Goal: Transaction & Acquisition: Purchase product/service

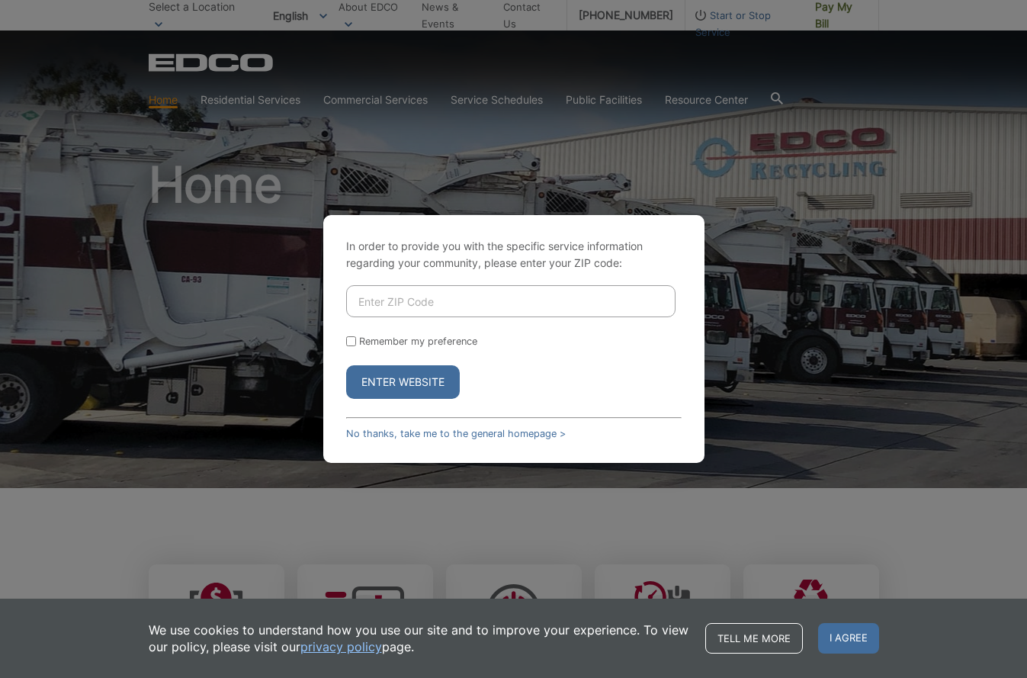
click at [434, 307] on input "Enter ZIP Code" at bounding box center [510, 301] width 329 height 32
type input "92081"
click at [432, 377] on button "Enter Website" at bounding box center [403, 382] width 114 height 34
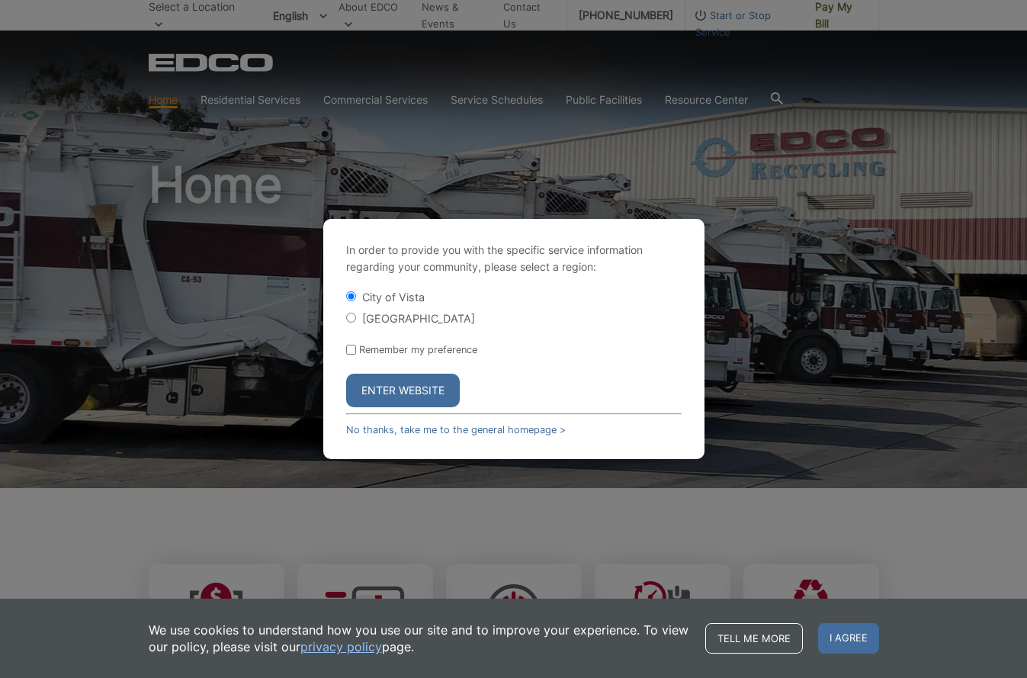
click at [396, 385] on button "Enter Website" at bounding box center [403, 390] width 114 height 34
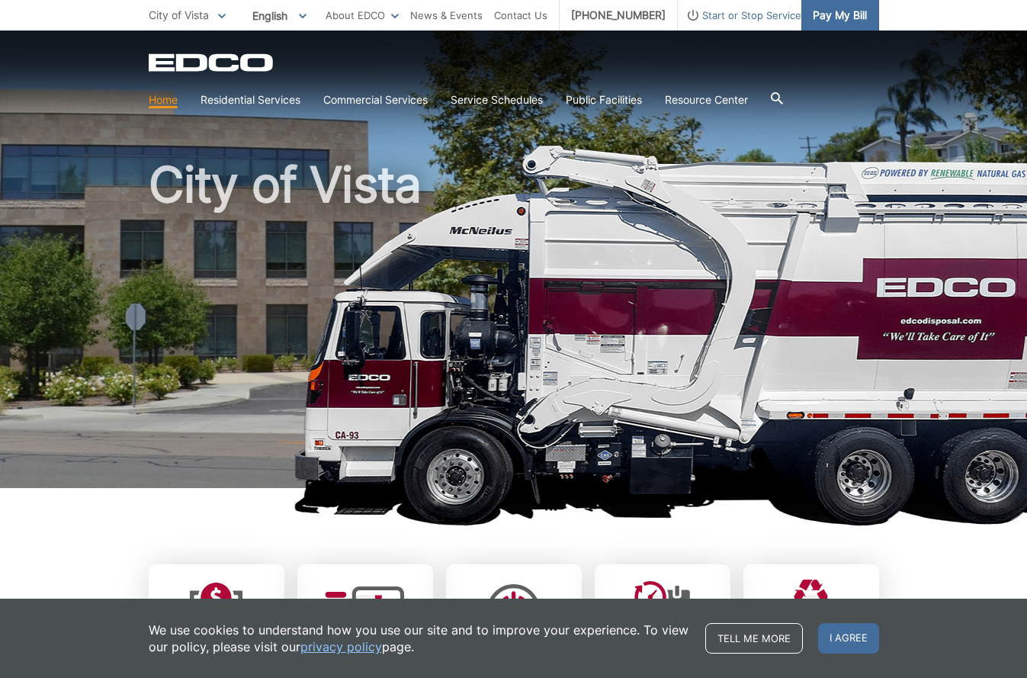
click at [848, 11] on span "Pay My Bill" at bounding box center [839, 15] width 54 height 17
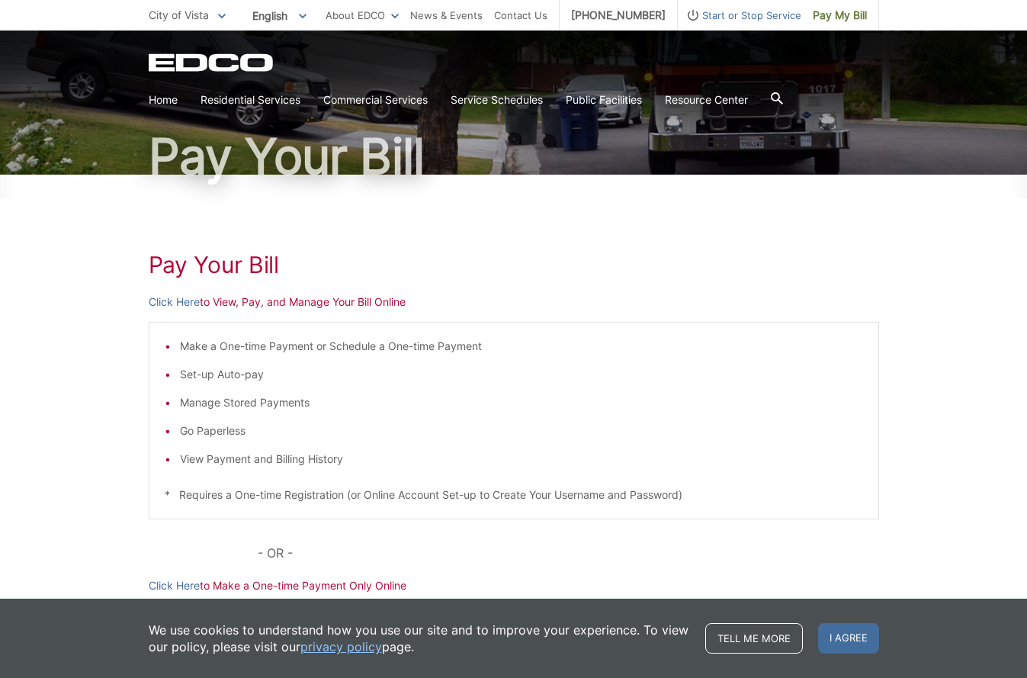
scroll to position [182, 0]
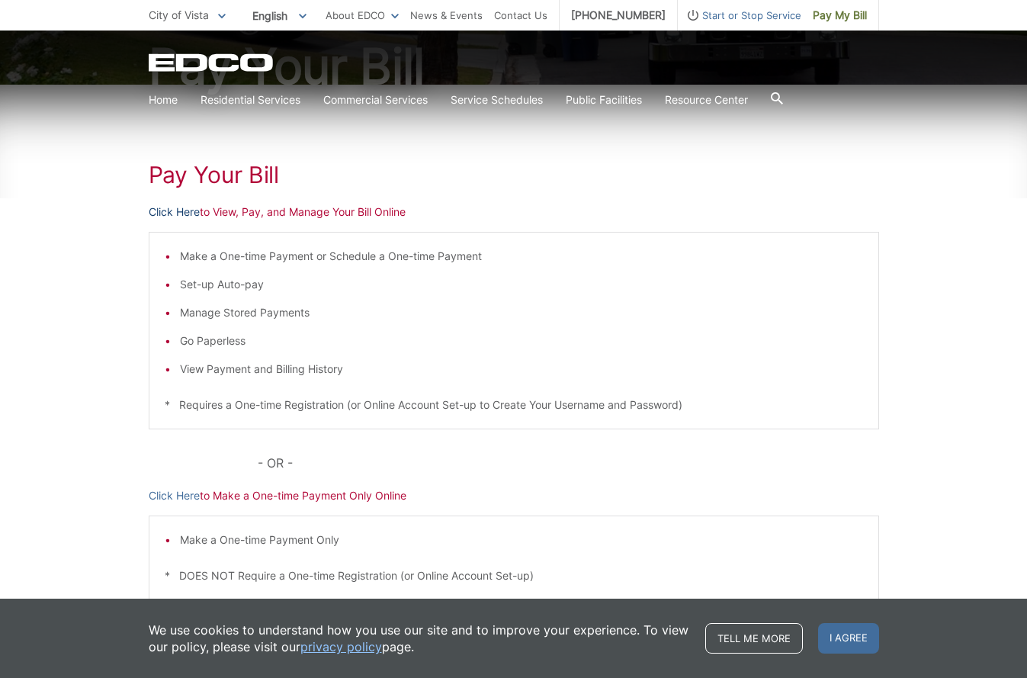
click at [188, 208] on link "Click Here" at bounding box center [174, 211] width 51 height 17
